Goal: Task Accomplishment & Management: Manage account settings

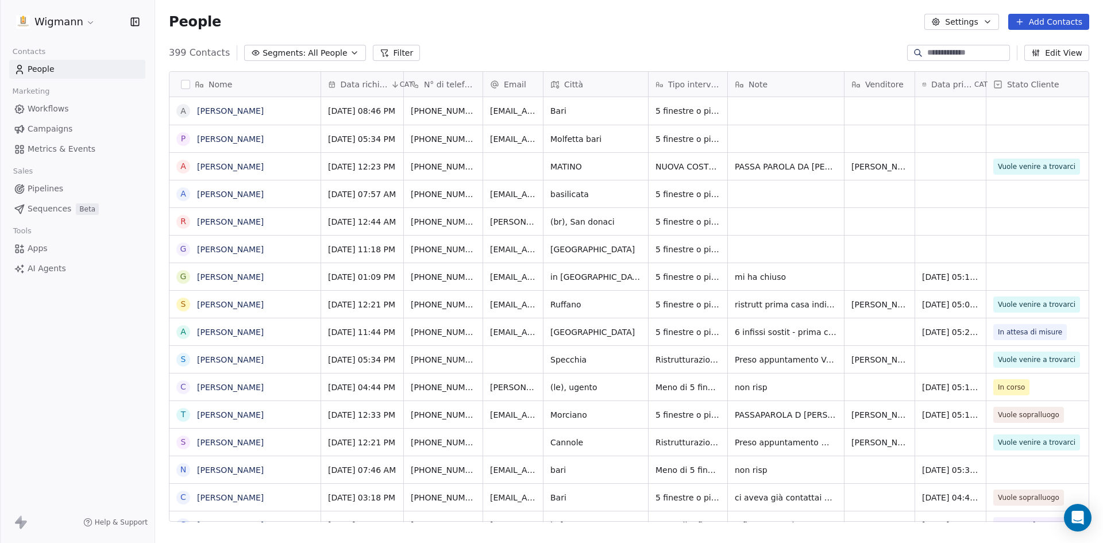
scroll to position [469, 939]
click at [800, 43] on div "People Settings Add Contacts" at bounding box center [629, 22] width 948 height 44
click at [927, 49] on input at bounding box center [967, 52] width 80 height 11
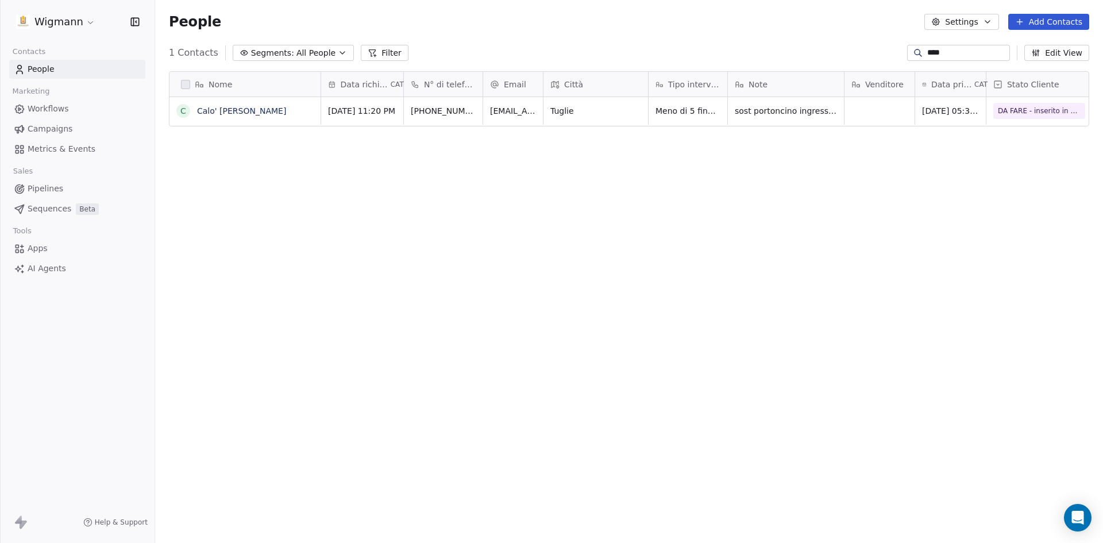
type input "****"
click at [1018, 109] on span "DA FARE - inserito in cartella" at bounding box center [1035, 110] width 98 height 11
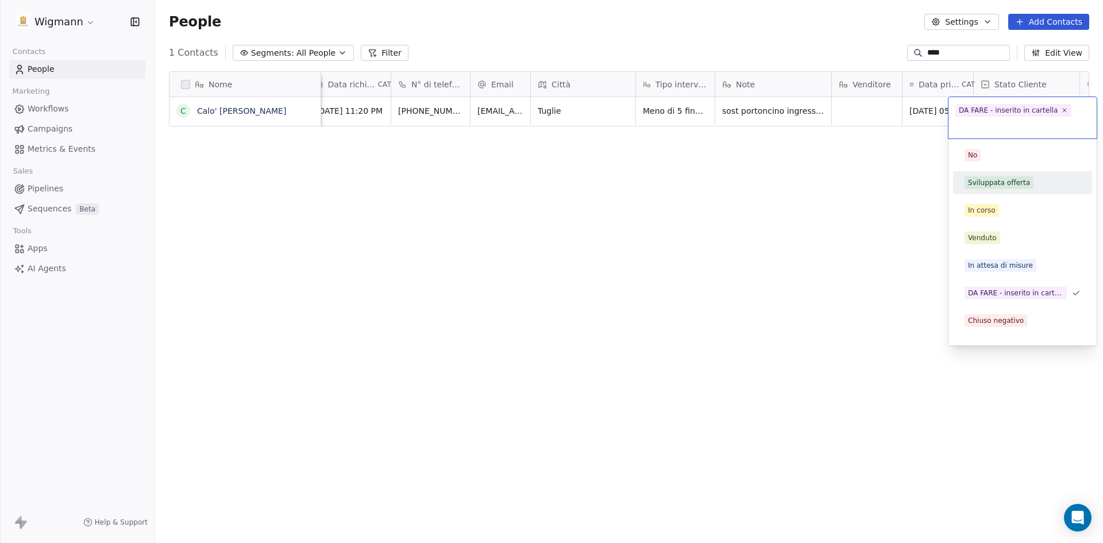
click at [1005, 184] on div "Sviluppata offerta" at bounding box center [999, 183] width 62 height 10
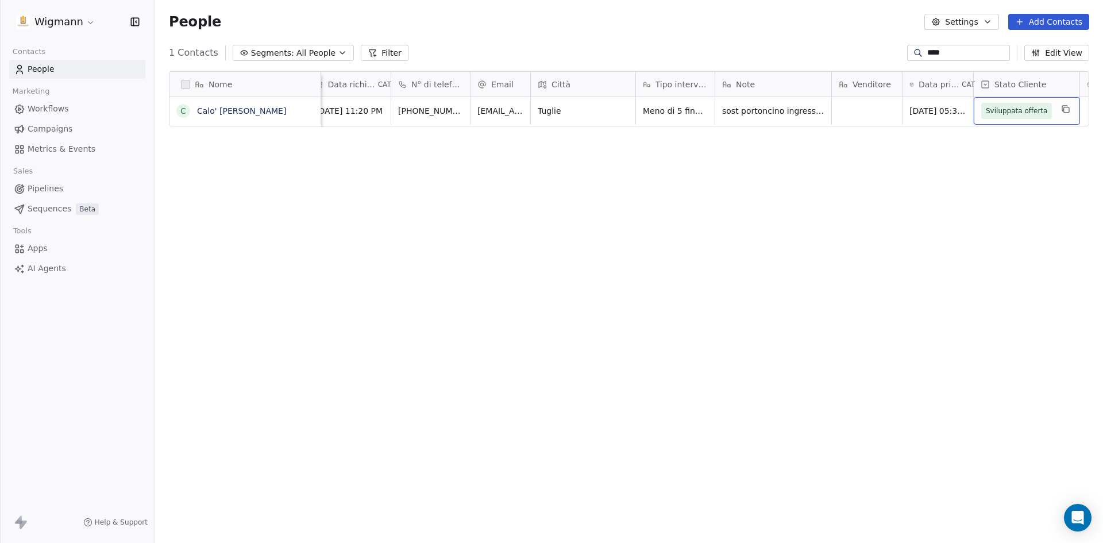
click at [1012, 113] on span "Sviluppata offerta" at bounding box center [1016, 110] width 61 height 11
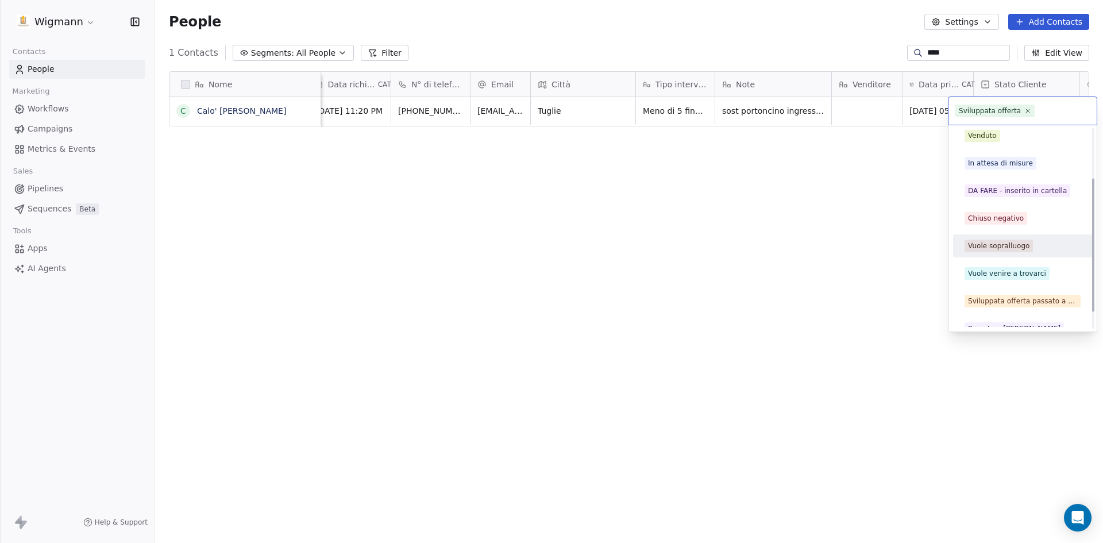
scroll to position [102, 0]
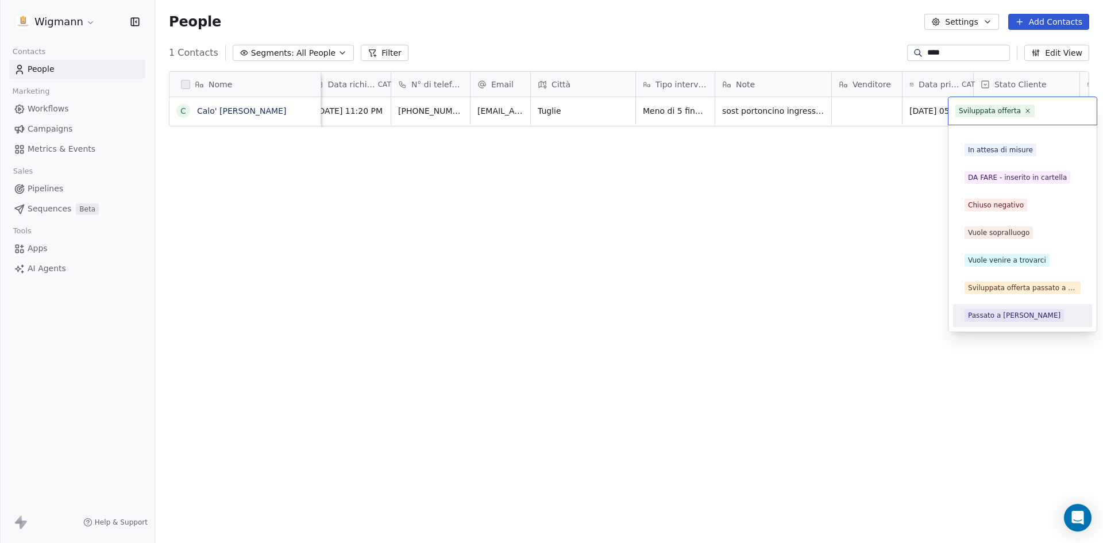
click at [826, 288] on html "Wigmann Contacts People Marketing Workflows Campaigns Metrics & Events Sales Pi…" at bounding box center [551, 271] width 1103 height 543
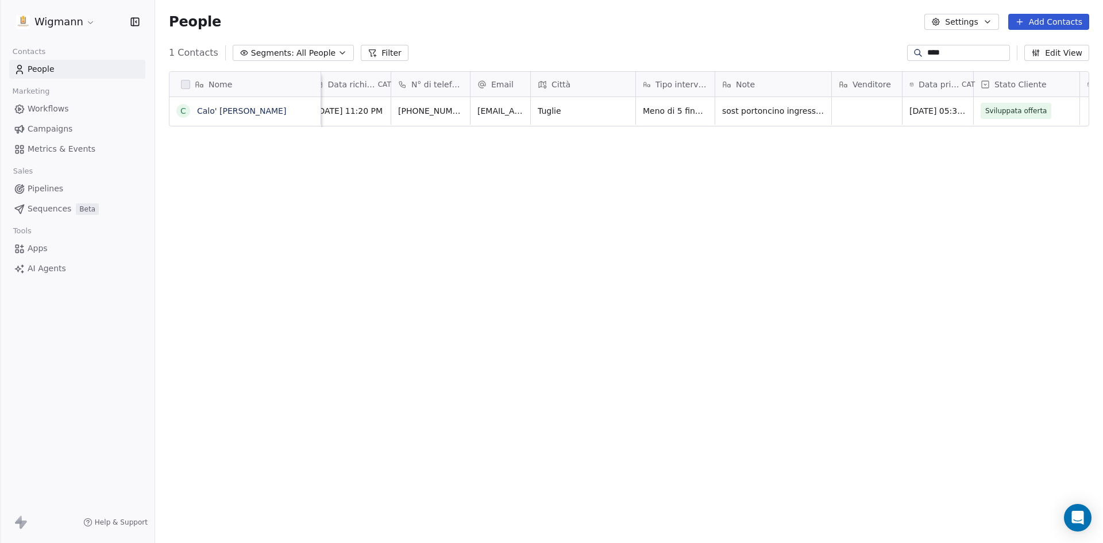
click at [941, 52] on input "****" at bounding box center [967, 52] width 80 height 11
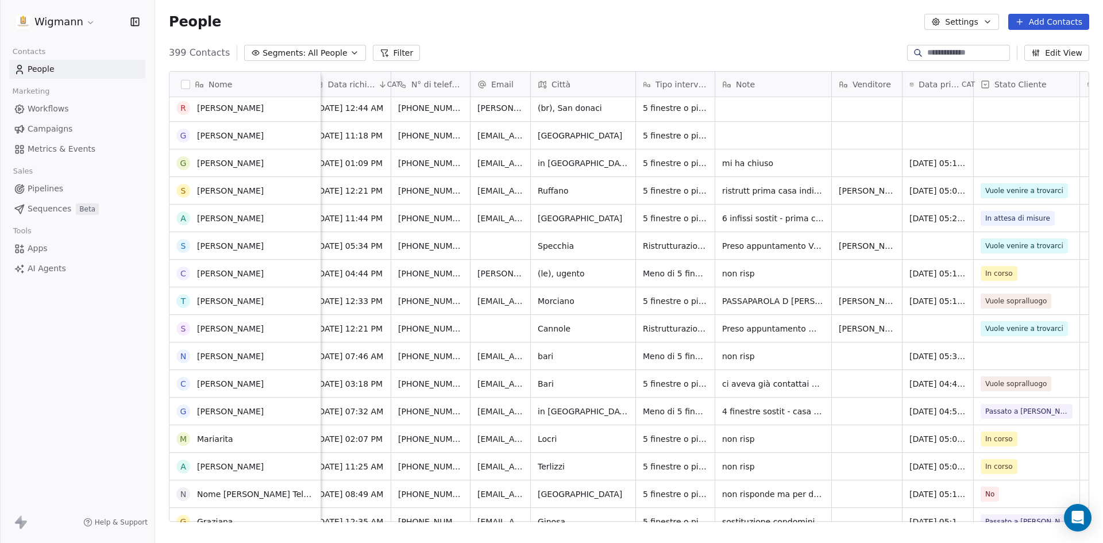
scroll to position [115, 0]
